Goal: Register for event/course

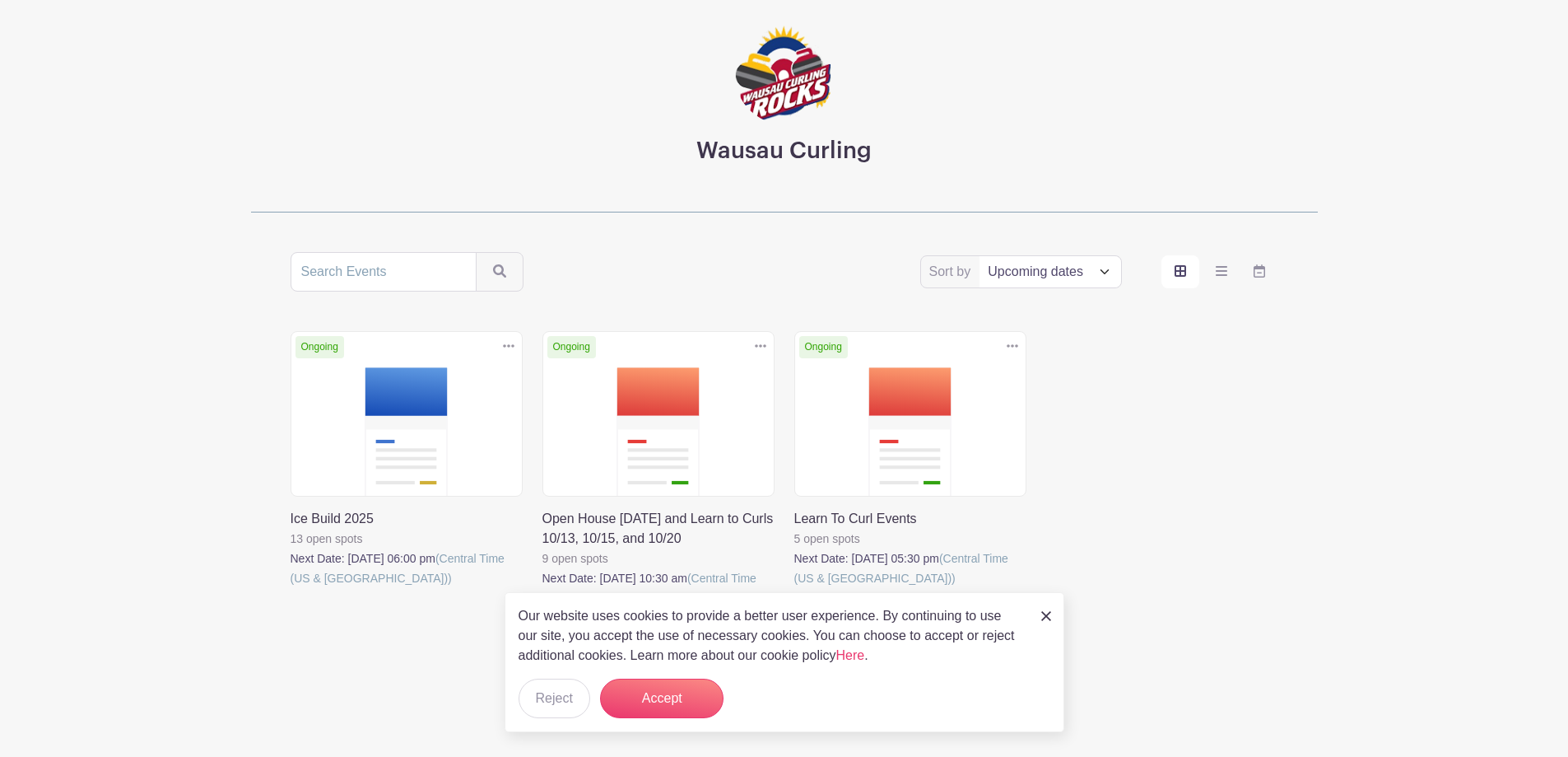
click at [543, 607] on link at bounding box center [543, 607] width 0 height 0
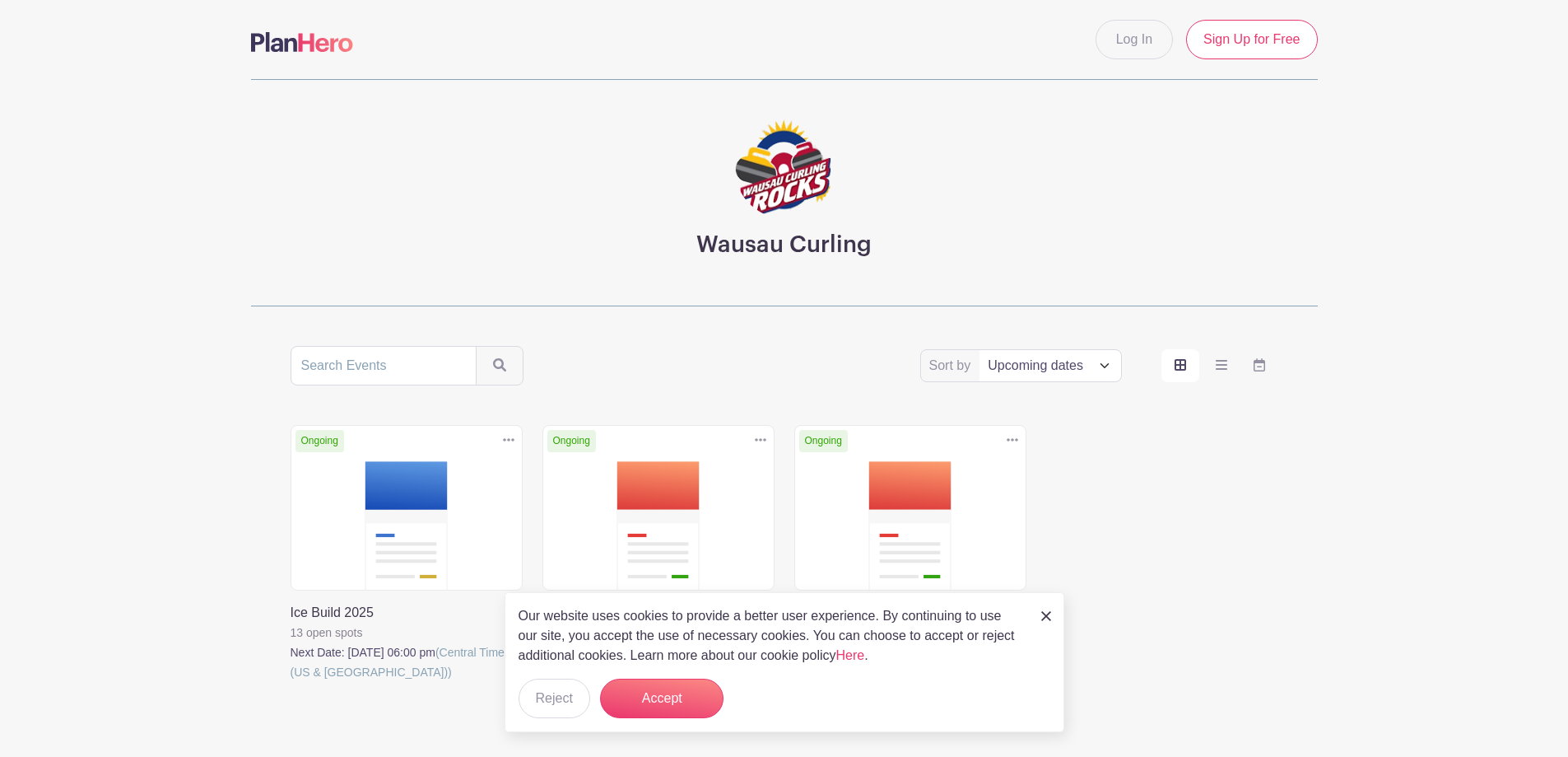
scroll to position [94, 0]
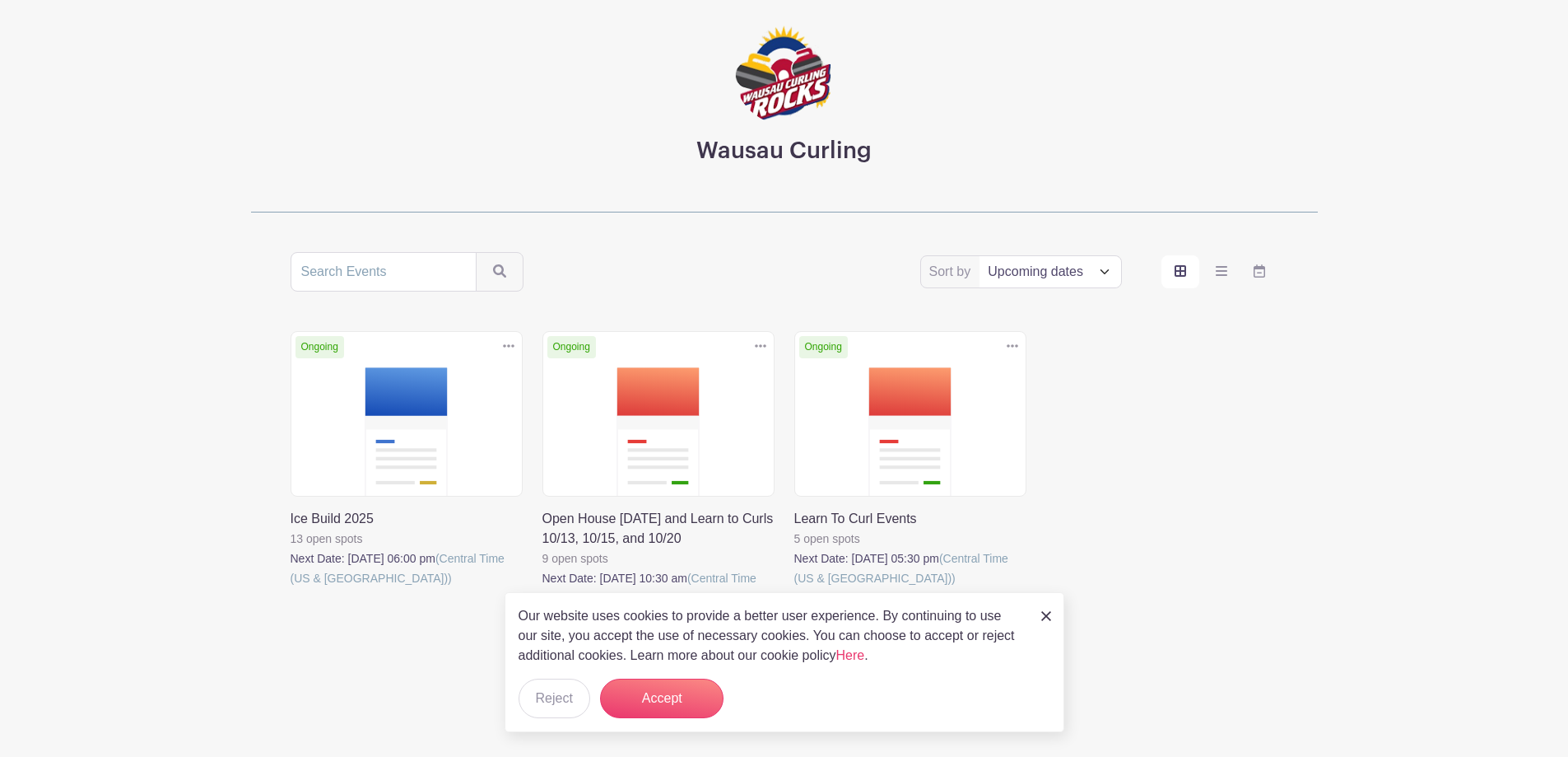
click at [290, 588] on link at bounding box center [290, 588] width 0 height 0
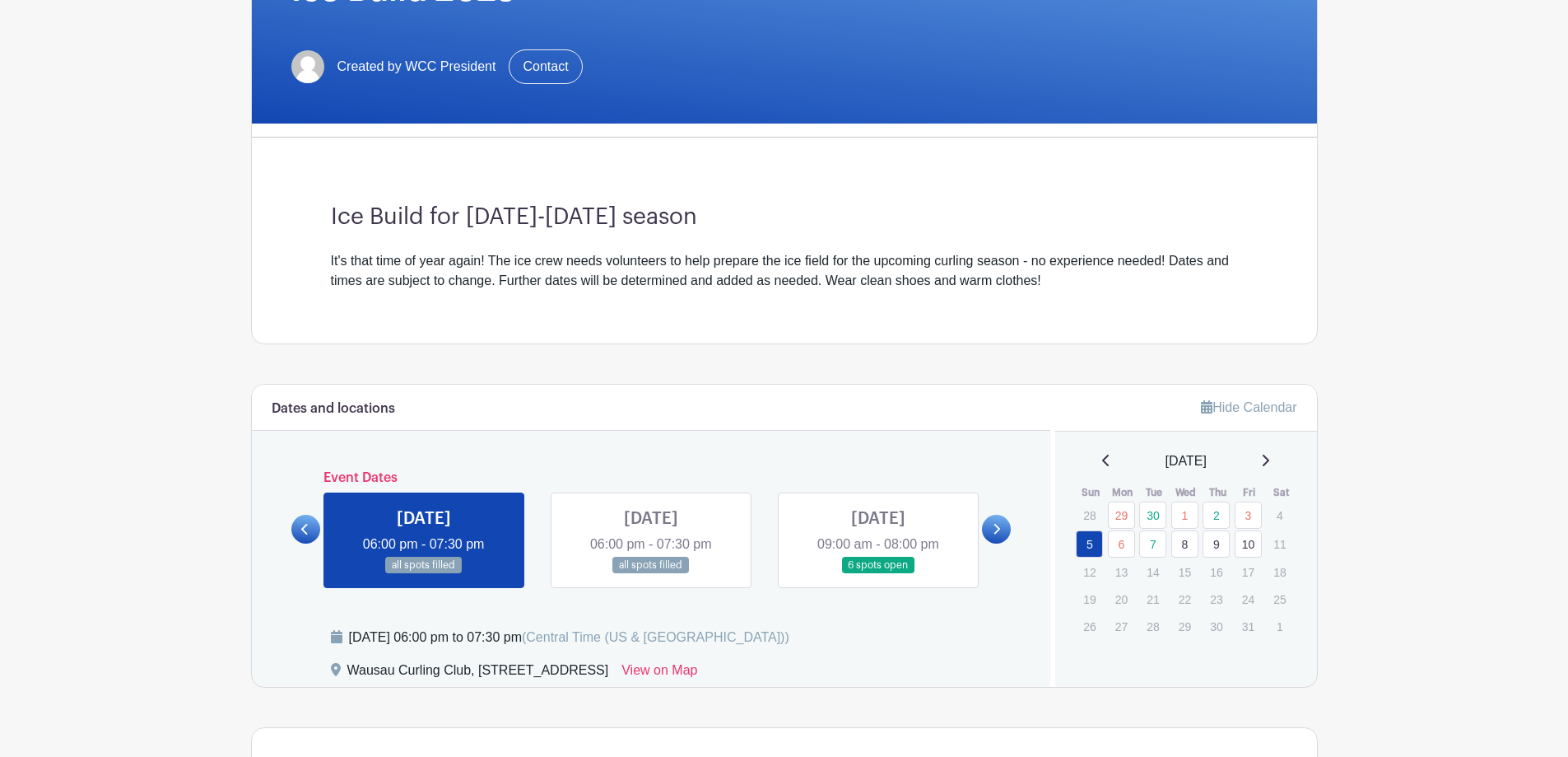
scroll to position [330, 0]
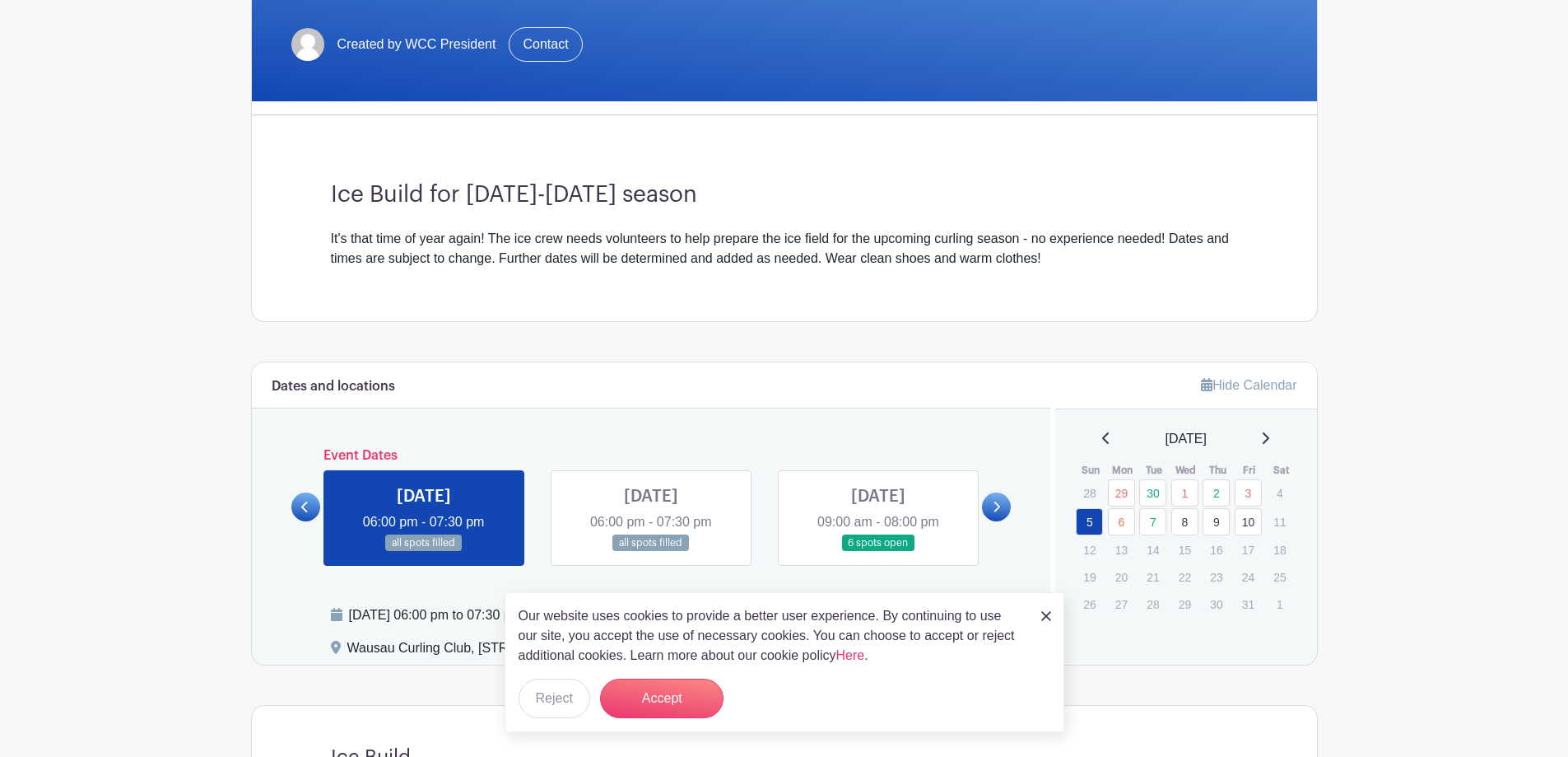
click at [424, 552] on link at bounding box center [424, 552] width 0 height 0
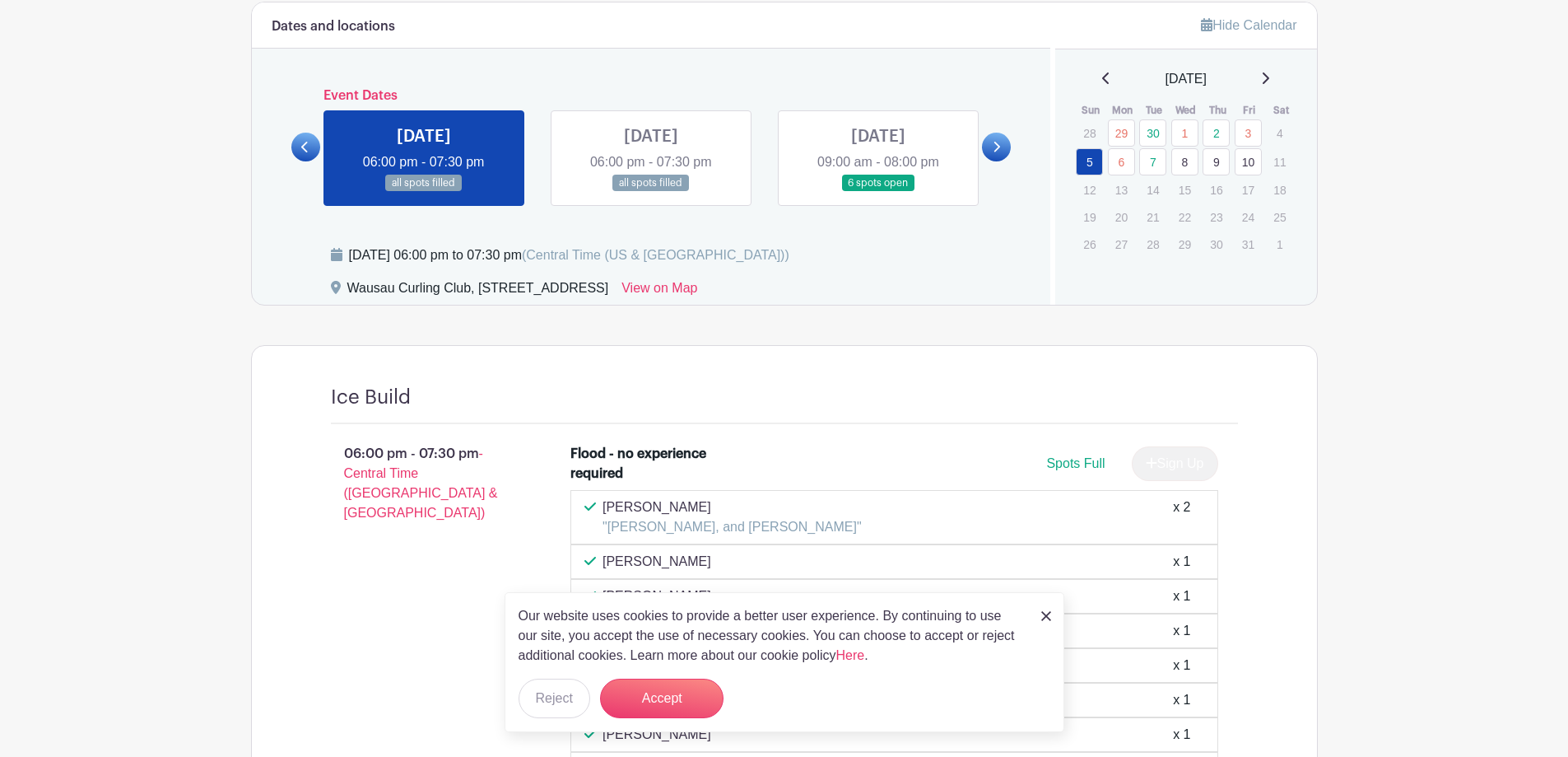
scroll to position [684, 0]
